Goal: Information Seeking & Learning: Learn about a topic

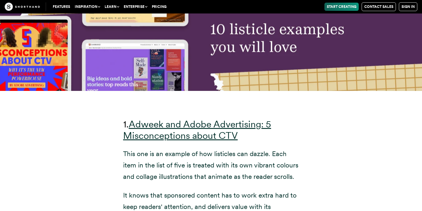
scroll to position [2091, 0]
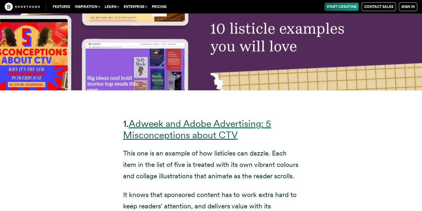
click at [190, 134] on link "Adweek and Adobe Advertising: 5 Misconceptions about CTV" at bounding box center [197, 129] width 148 height 23
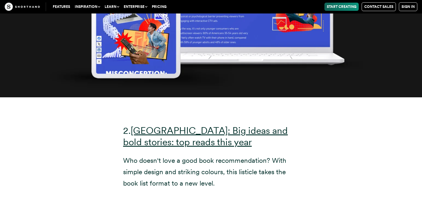
scroll to position [2723, 0]
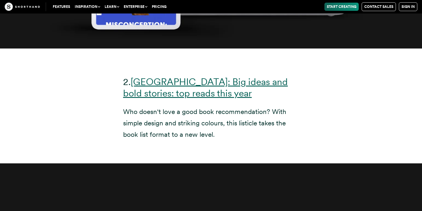
click at [197, 90] on u "[GEOGRAPHIC_DATA]: Big ideas and bold stories: top reads this year" at bounding box center [205, 87] width 165 height 23
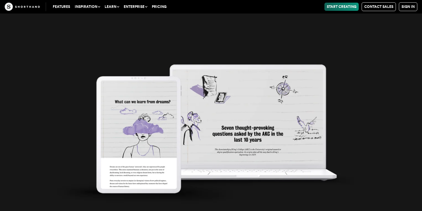
scroll to position [3309, 0]
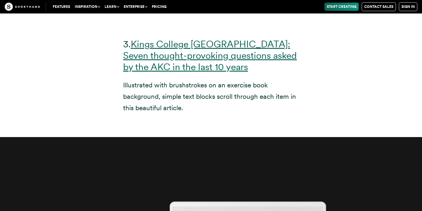
click at [185, 45] on u "Kings College [GEOGRAPHIC_DATA]: Seven thought-provoking questions asked by the…" at bounding box center [210, 55] width 174 height 34
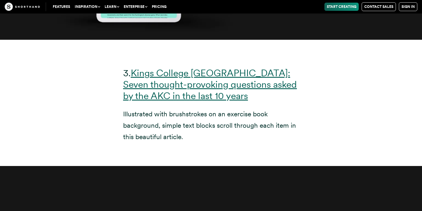
scroll to position [3275, 0]
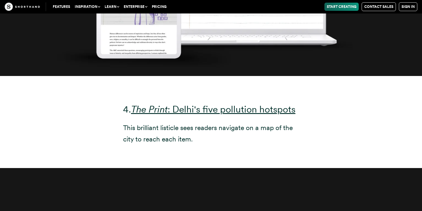
scroll to position [3813, 0]
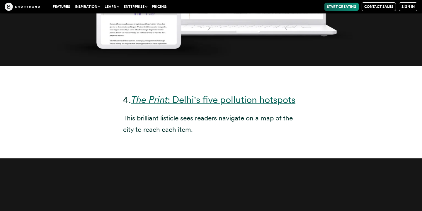
click at [236, 101] on u "The Print : Delhi's five pollution hotspots" at bounding box center [213, 99] width 164 height 11
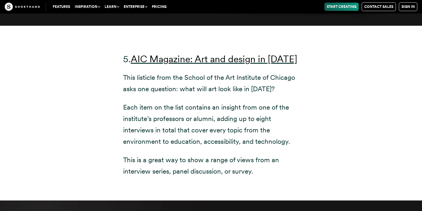
scroll to position [4380, 0]
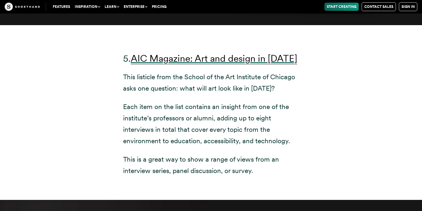
click at [248, 62] on span "AIC Magazine: Art and design in [DATE]" at bounding box center [214, 59] width 166 height 12
